Goal: Find specific page/section: Find specific page/section

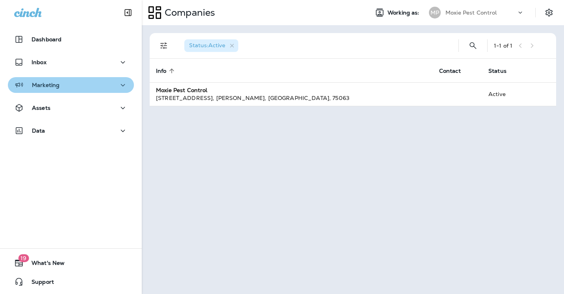
click at [123, 85] on icon "button" at bounding box center [122, 85] width 9 height 10
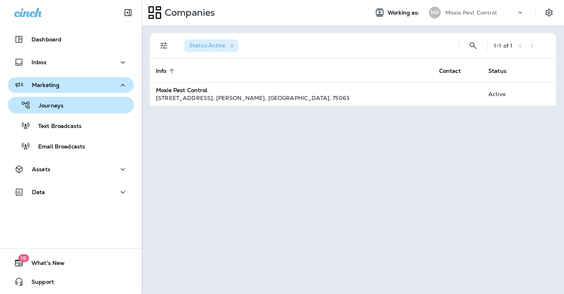
click at [72, 109] on div "Journeys" at bounding box center [71, 105] width 120 height 12
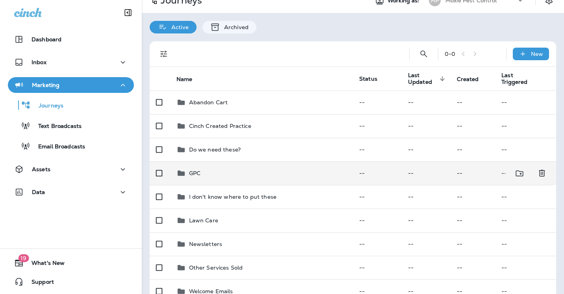
scroll to position [9, 0]
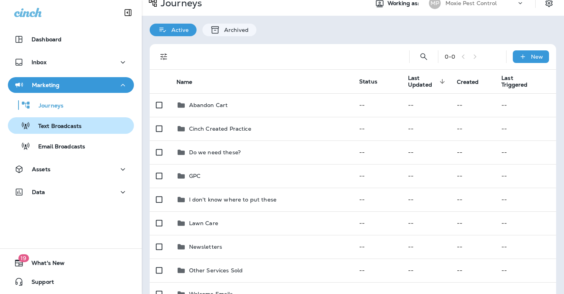
click at [83, 122] on div "Text Broadcasts" at bounding box center [71, 126] width 120 height 12
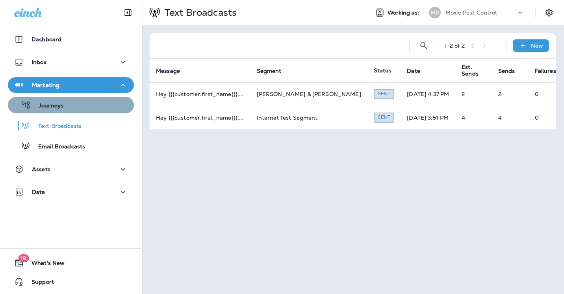
click at [69, 108] on div "Journeys" at bounding box center [71, 105] width 120 height 12
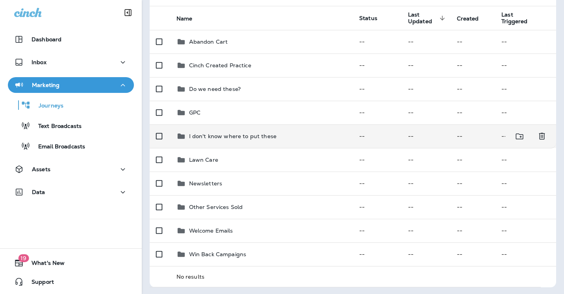
scroll to position [74, 0]
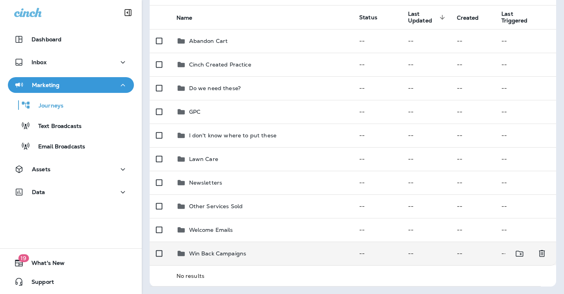
click at [214, 249] on div "Win Back Campaigns" at bounding box center [218, 253] width 58 height 9
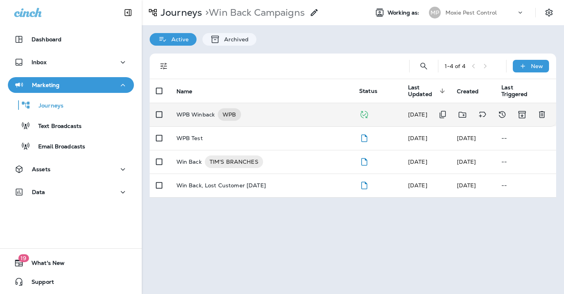
click at [195, 121] on p "WPB Winback" at bounding box center [196, 114] width 39 height 13
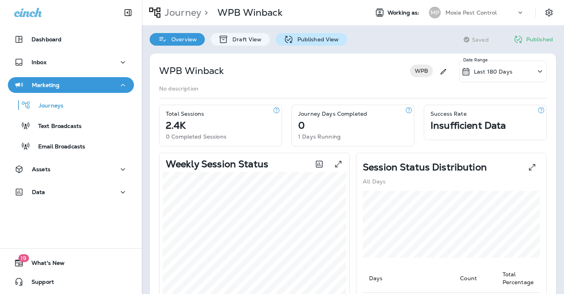
click at [314, 41] on p "Published View" at bounding box center [317, 39] width 46 height 6
click at [313, 41] on p "Published View" at bounding box center [317, 39] width 46 height 6
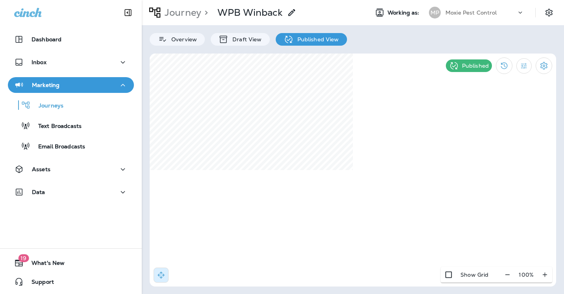
select select "****"
select select "*"
select select "**"
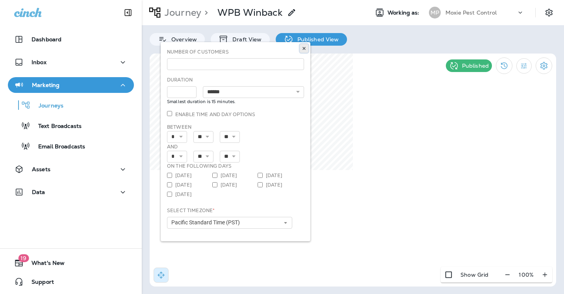
click at [304, 46] on icon at bounding box center [304, 48] width 5 height 5
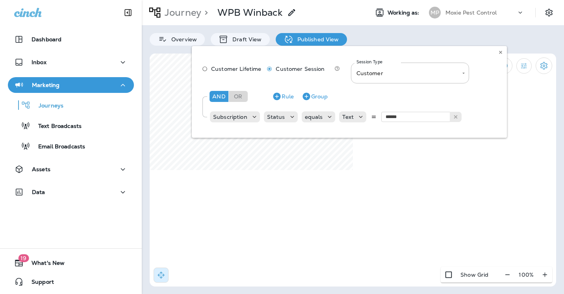
drag, startPoint x: 277, startPoint y: 97, endPoint x: 264, endPoint y: 84, distance: 18.1
click at [264, 85] on div "Customer Lifetime Customer Session Session Type Customer ******** Choose Sessio…" at bounding box center [349, 92] width 315 height 92
click at [500, 51] on use at bounding box center [500, 52] width 3 height 3
